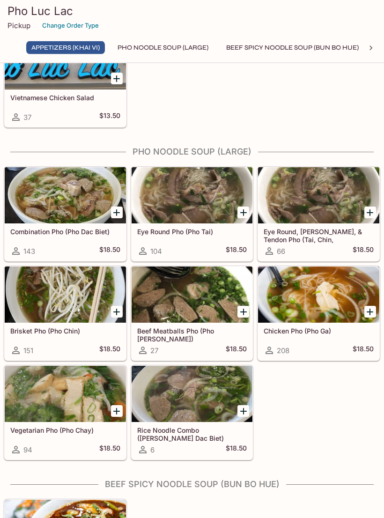
scroll to position [265, 0]
click at [86, 296] on div at bounding box center [65, 295] width 121 height 56
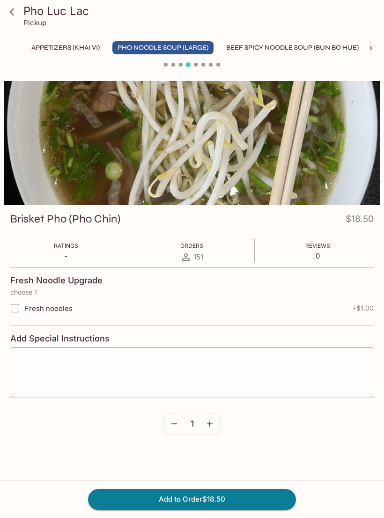
click at [20, 16] on link at bounding box center [11, 11] width 23 height 23
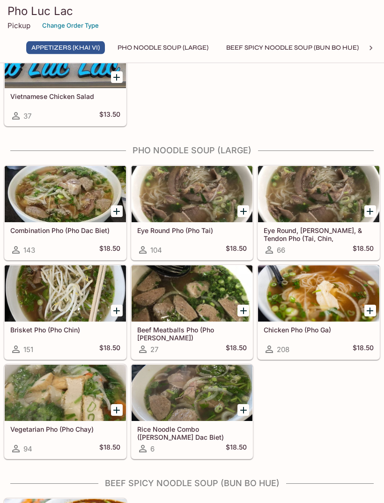
scroll to position [268, 0]
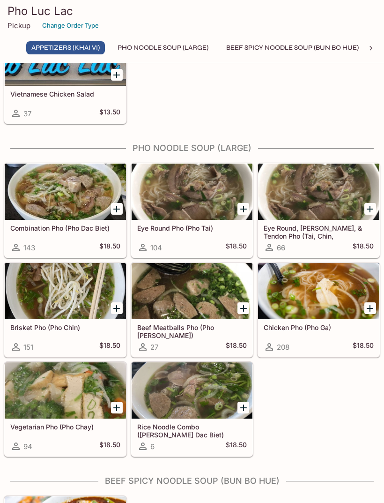
click at [186, 188] on div at bounding box center [192, 191] width 121 height 56
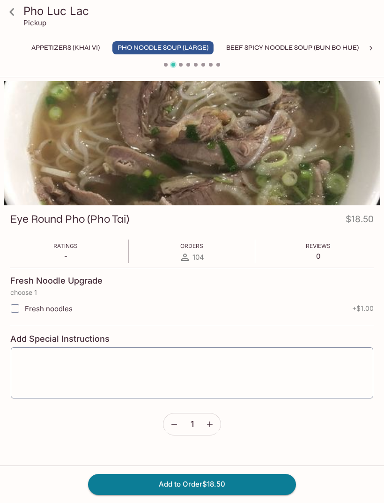
click at [20, 18] on link at bounding box center [11, 11] width 23 height 23
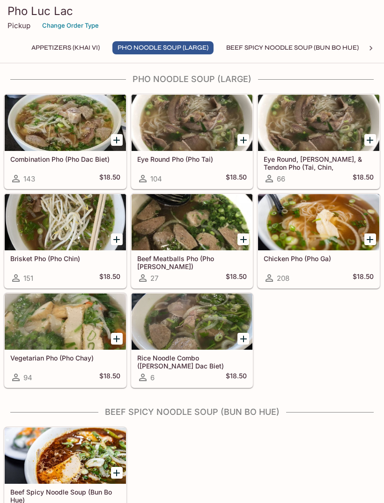
scroll to position [338, 0]
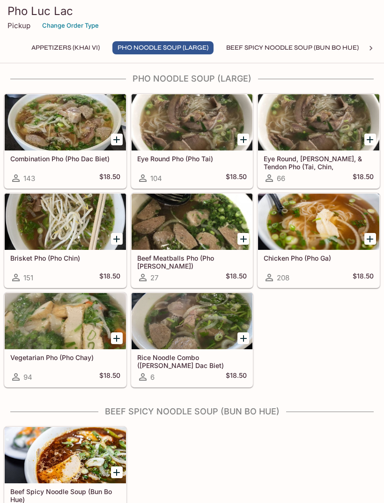
click at [243, 142] on icon "Add Eye Round Pho (Pho Tai)" at bounding box center [243, 139] width 11 height 11
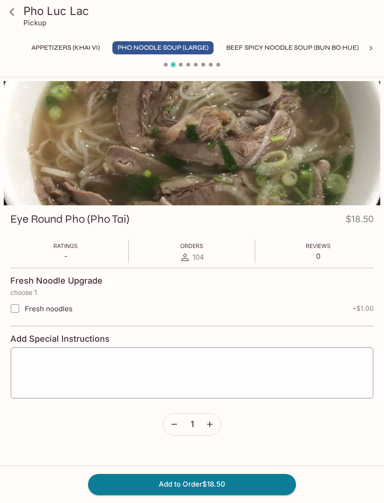
click at [234, 494] on button "Add to Order $18.50" at bounding box center [192, 484] width 208 height 21
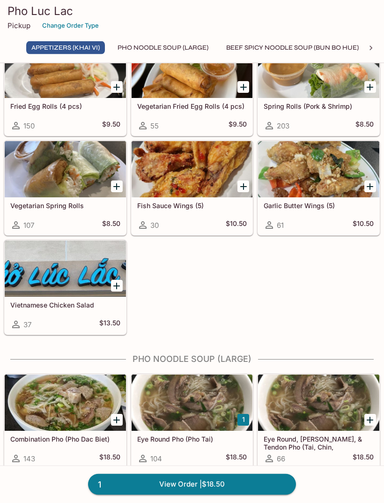
scroll to position [58, 0]
click at [238, 494] on link "1 View Order | $18.50" at bounding box center [192, 484] width 208 height 21
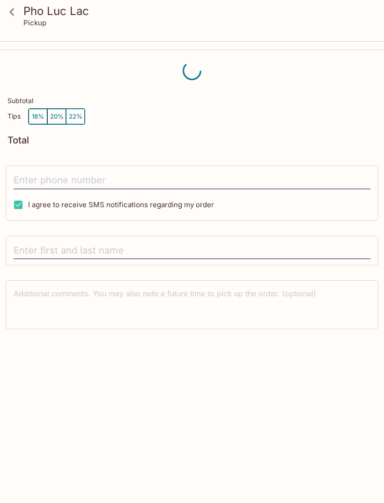
scroll to position [11, 0]
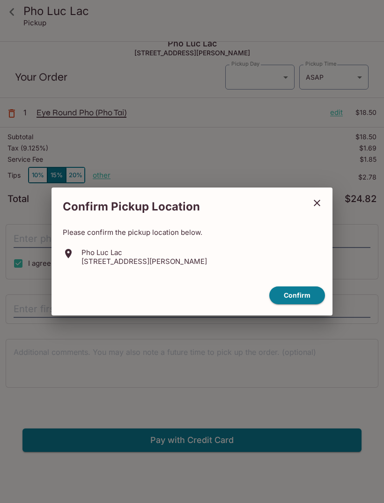
click at [294, 304] on button "Confirm" at bounding box center [297, 295] width 56 height 18
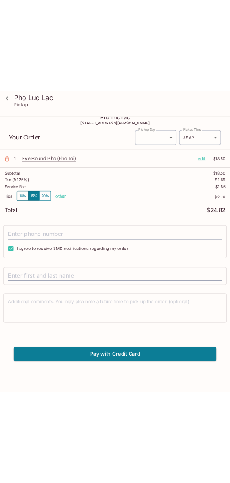
scroll to position [0, 0]
